Goal: Connect with others: Connect with others

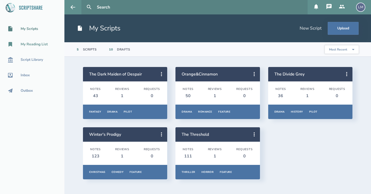
click at [36, 41] on div "My Reading List" at bounding box center [32, 44] width 64 height 6
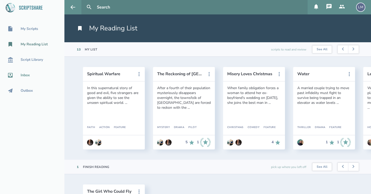
click at [26, 71] on link "Inbox" at bounding box center [32, 75] width 64 height 11
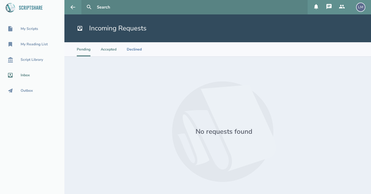
click at [109, 50] on li "Accepted" at bounding box center [109, 49] width 16 height 14
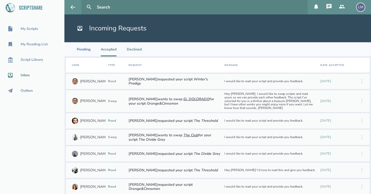
click at [137, 51] on li "Declined" at bounding box center [134, 49] width 15 height 14
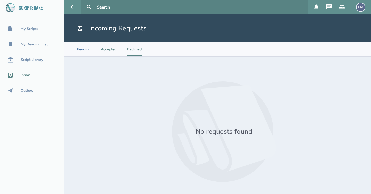
click at [113, 50] on li "Accepted" at bounding box center [109, 49] width 16 height 14
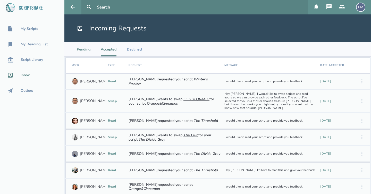
click at [84, 49] on li "Pending" at bounding box center [84, 49] width 14 height 14
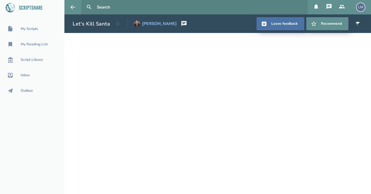
click at [167, 24] on div "[PERSON_NAME]" at bounding box center [159, 23] width 35 height 5
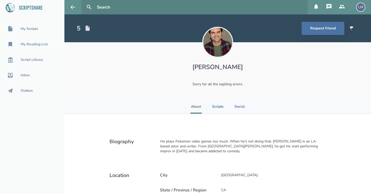
click at [324, 100] on section "About Scripts Social" at bounding box center [217, 106] width 307 height 14
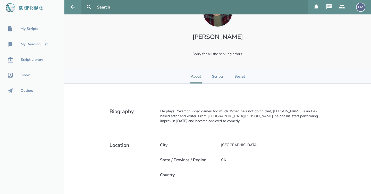
scroll to position [-1, 0]
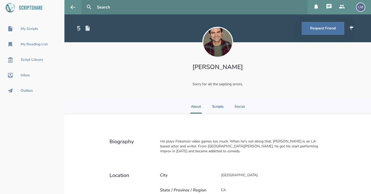
click at [240, 106] on li "Social" at bounding box center [239, 106] width 11 height 14
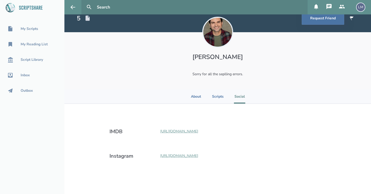
scroll to position [10, 0]
click at [221, 97] on li "Scripts" at bounding box center [218, 96] width 12 height 14
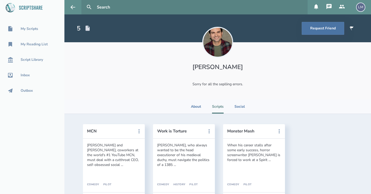
scroll to position [0, 0]
click at [327, 28] on button "Request Friend" at bounding box center [323, 28] width 43 height 13
